Goal: Task Accomplishment & Management: Manage account settings

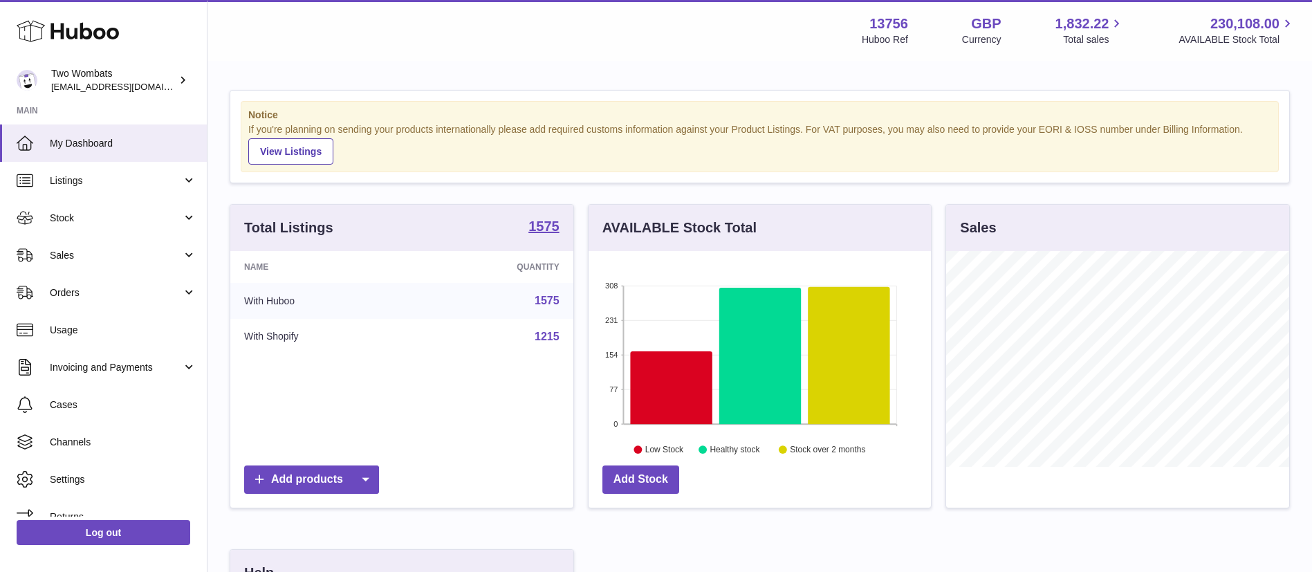
scroll to position [216, 342]
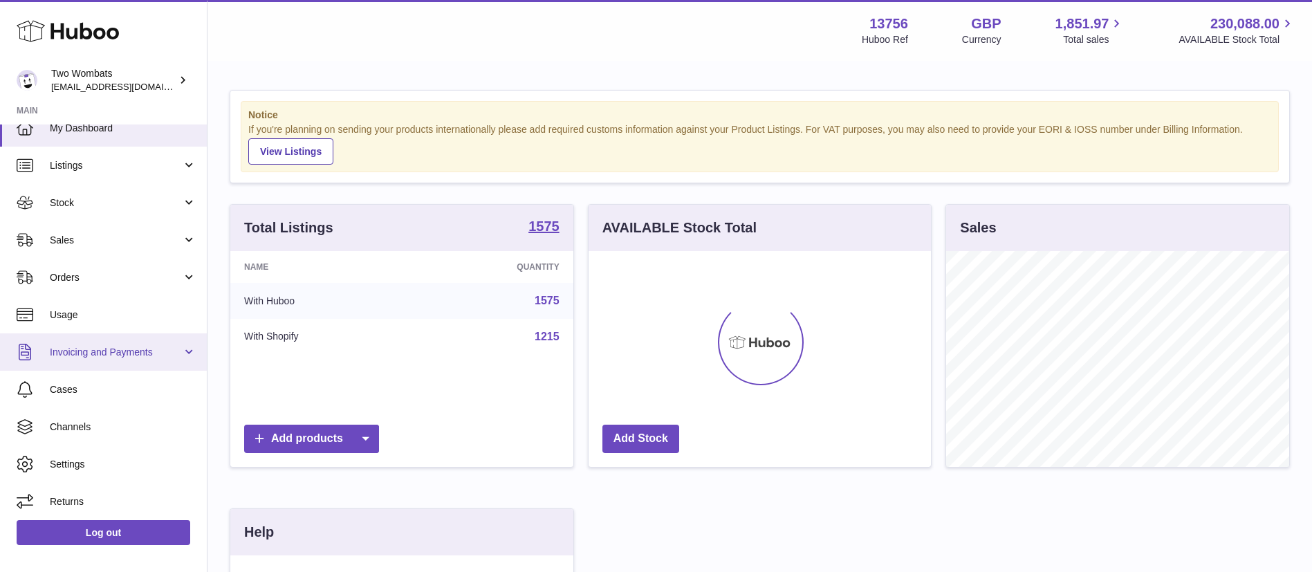
scroll to position [19, 0]
click at [143, 332] on link "Invoicing and Payments" at bounding box center [103, 348] width 207 height 37
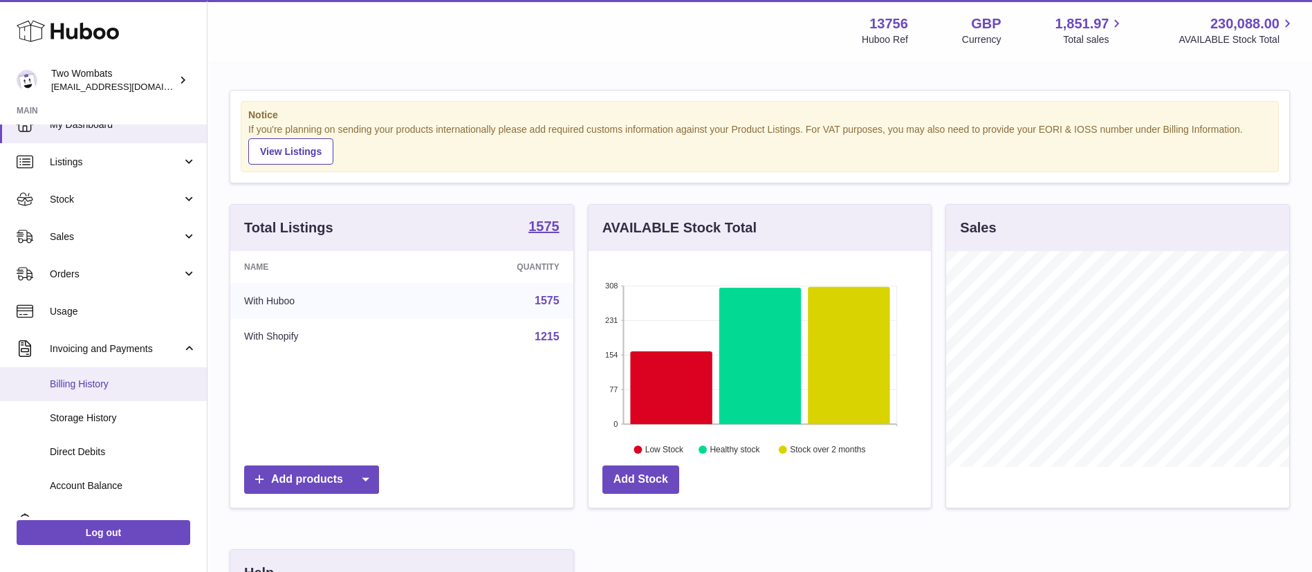
click at [133, 375] on link "Billing History" at bounding box center [103, 384] width 207 height 34
